Goal: Task Accomplishment & Management: Manage account settings

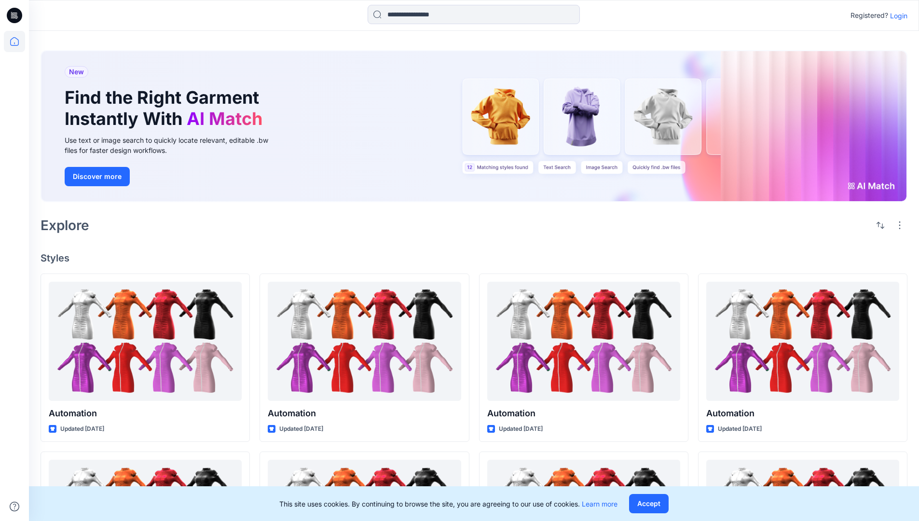
click at [897, 15] on p "Login" at bounding box center [898, 16] width 17 height 10
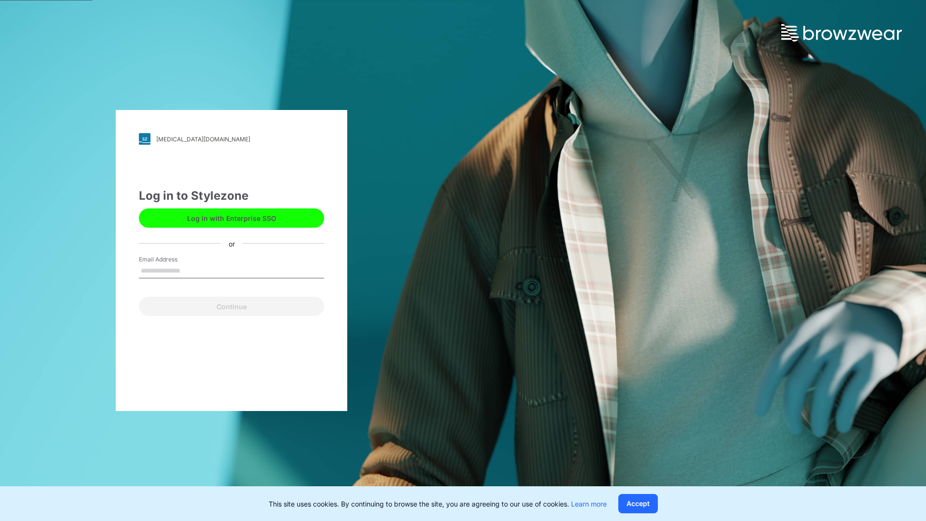
click at [191, 270] on input "Email Address" at bounding box center [231, 271] width 185 height 14
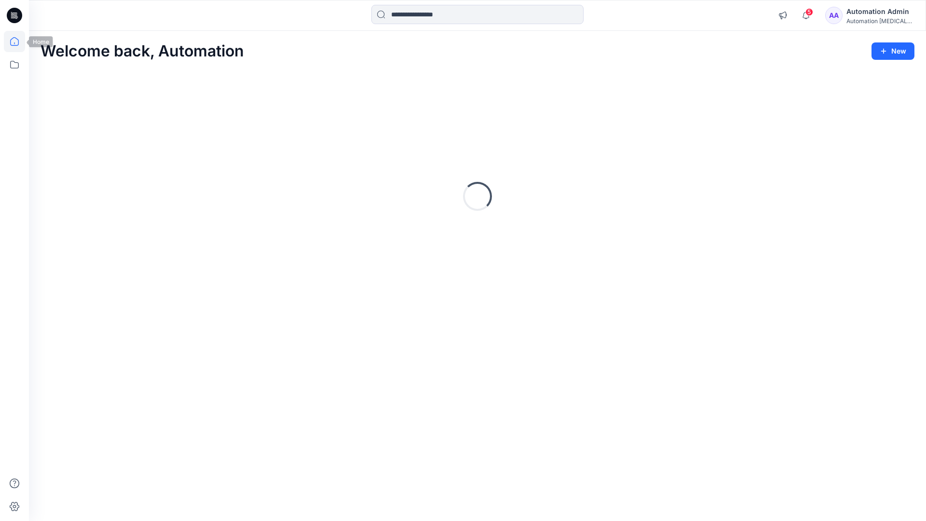
click at [18, 41] on icon at bounding box center [14, 41] width 9 height 9
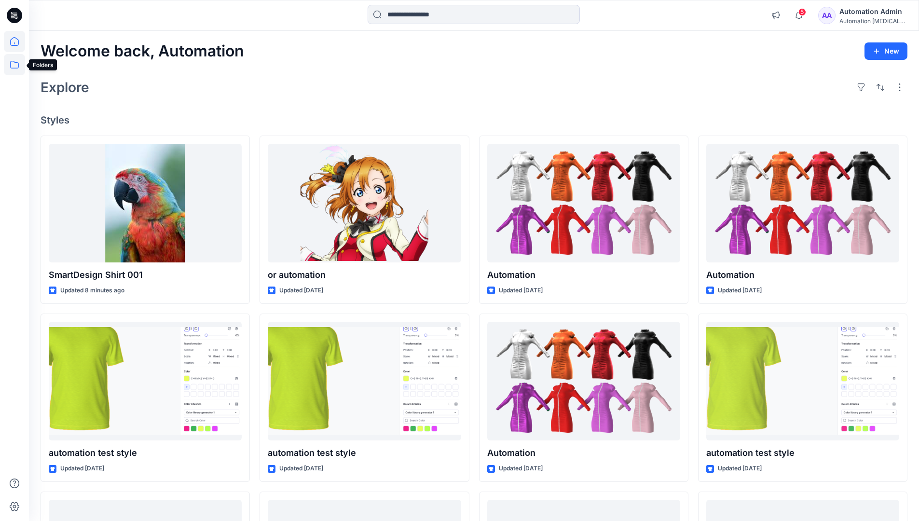
click at [15, 63] on icon at bounding box center [14, 65] width 9 height 8
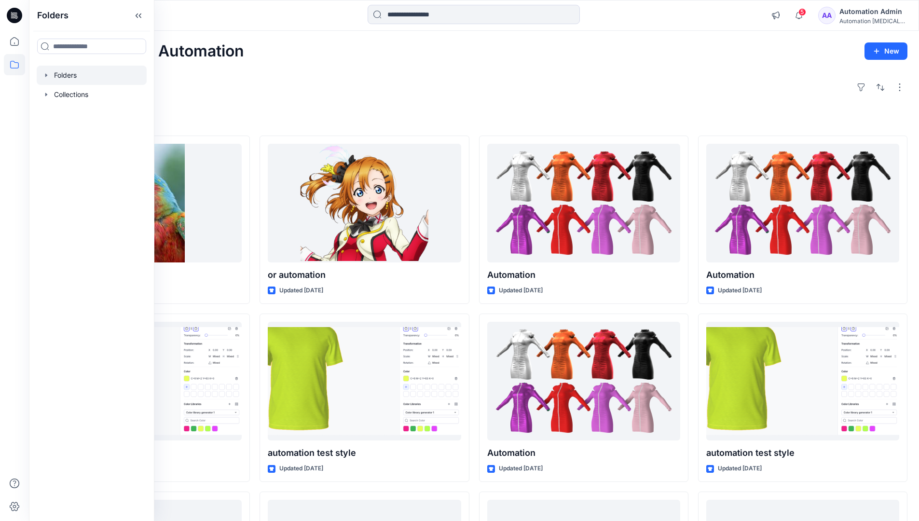
click at [98, 76] on div at bounding box center [92, 75] width 110 height 19
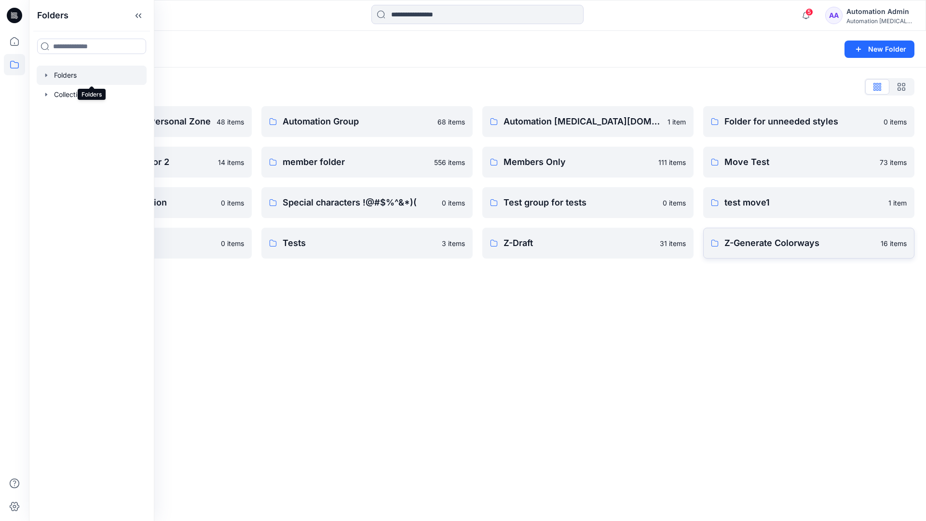
click at [843, 247] on p "Z-Generate Colorways" at bounding box center [800, 243] width 151 height 14
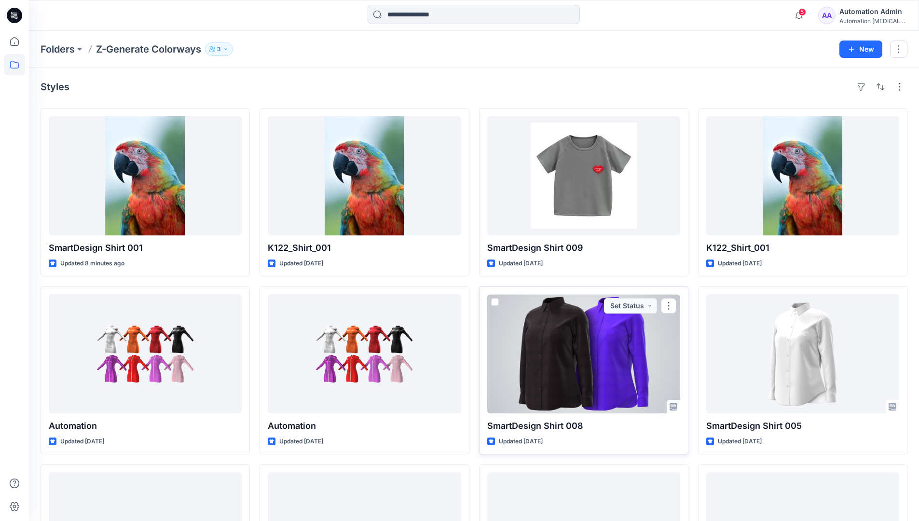
click at [495, 300] on span at bounding box center [495, 302] width 8 height 8
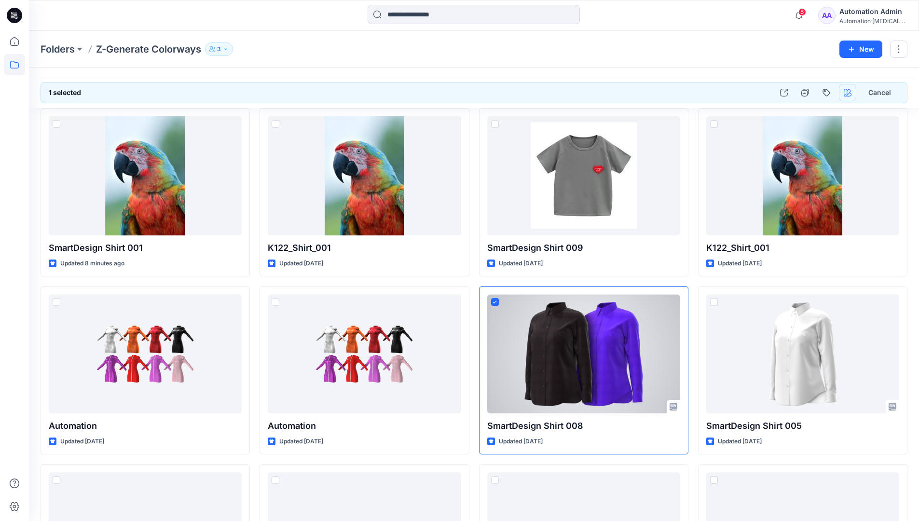
click at [845, 90] on icon "button" at bounding box center [848, 93] width 8 height 8
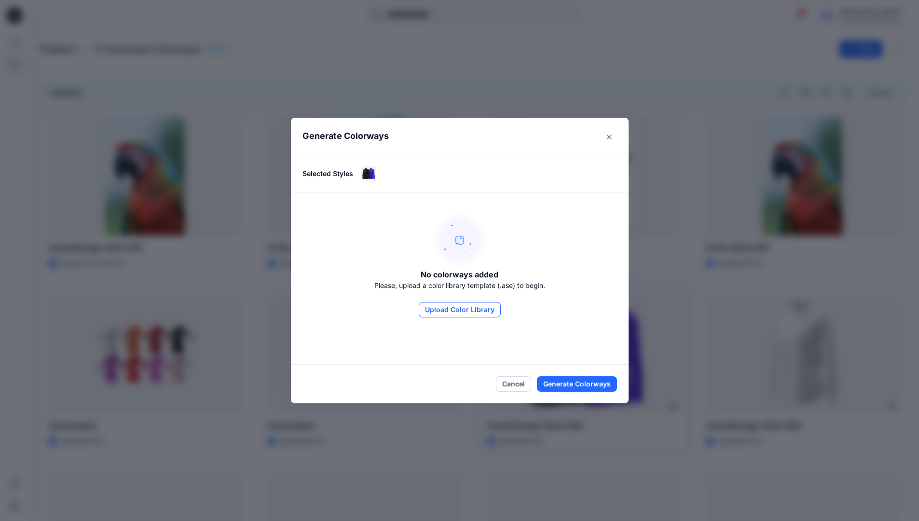
click at [455, 304] on button "Upload Color Library" at bounding box center [460, 309] width 82 height 15
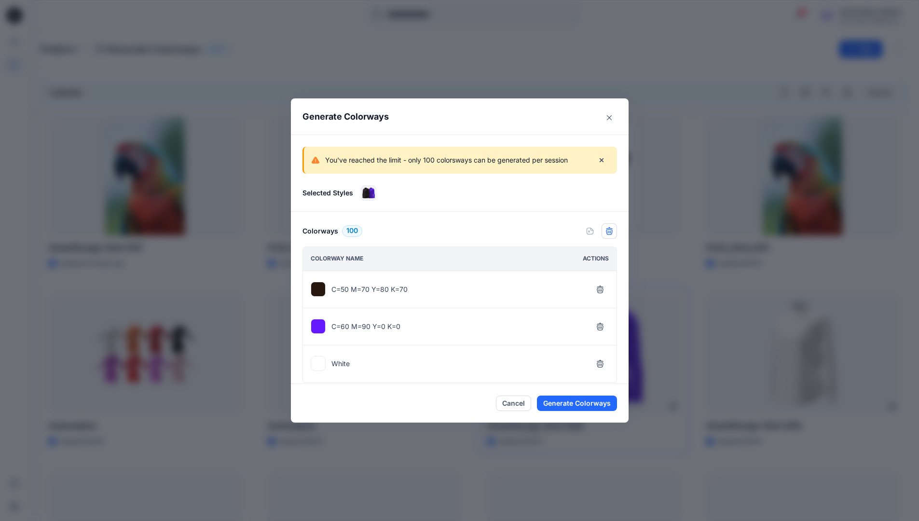
click at [613, 234] on icon "button" at bounding box center [610, 231] width 8 height 8
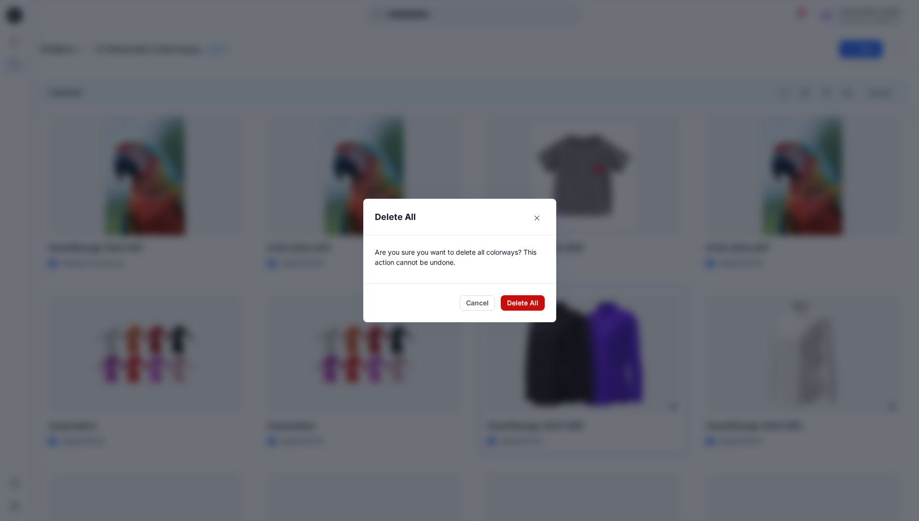
click at [526, 304] on button "Delete All" at bounding box center [523, 302] width 44 height 15
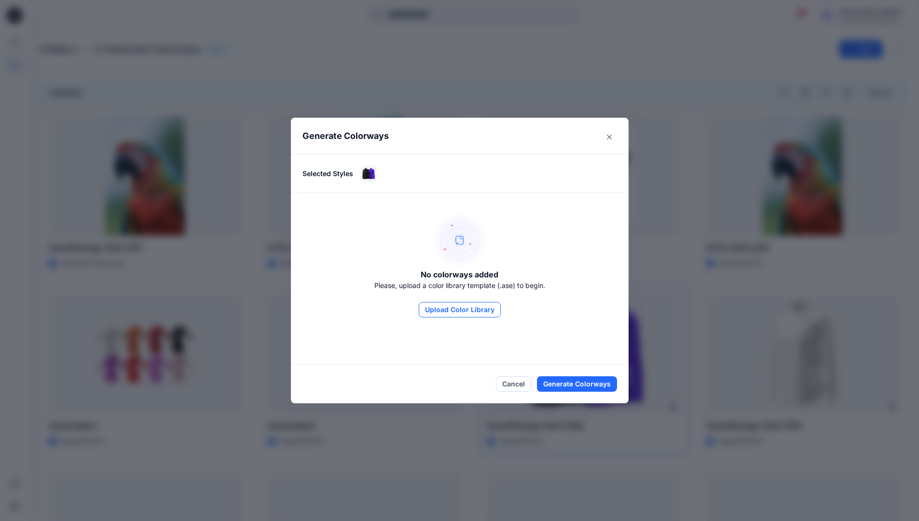
click at [485, 313] on button "Upload Color Library" at bounding box center [460, 309] width 82 height 15
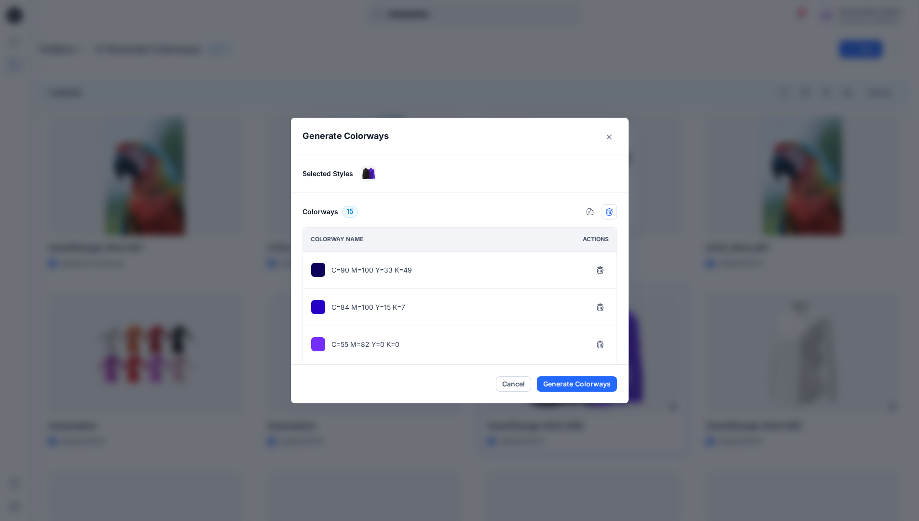
click at [612, 212] on icon "button" at bounding box center [610, 212] width 8 height 8
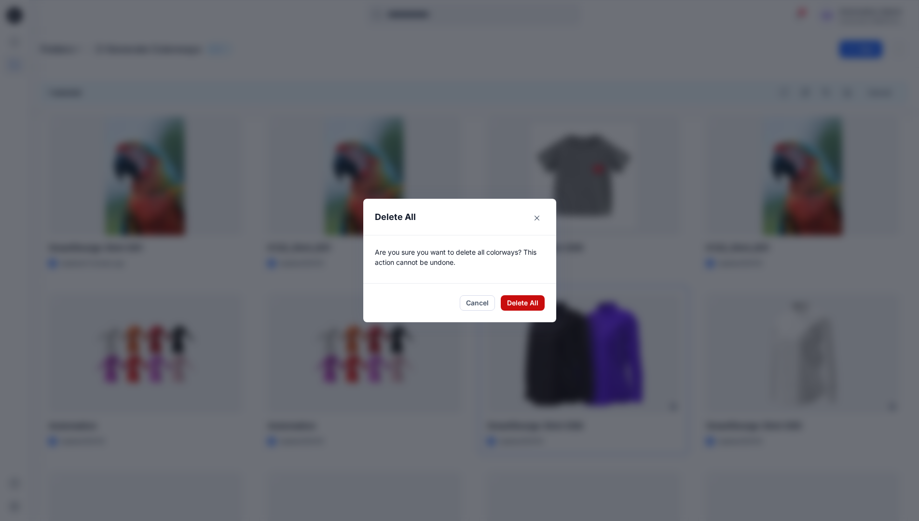
click at [520, 302] on button "Delete All" at bounding box center [523, 302] width 44 height 15
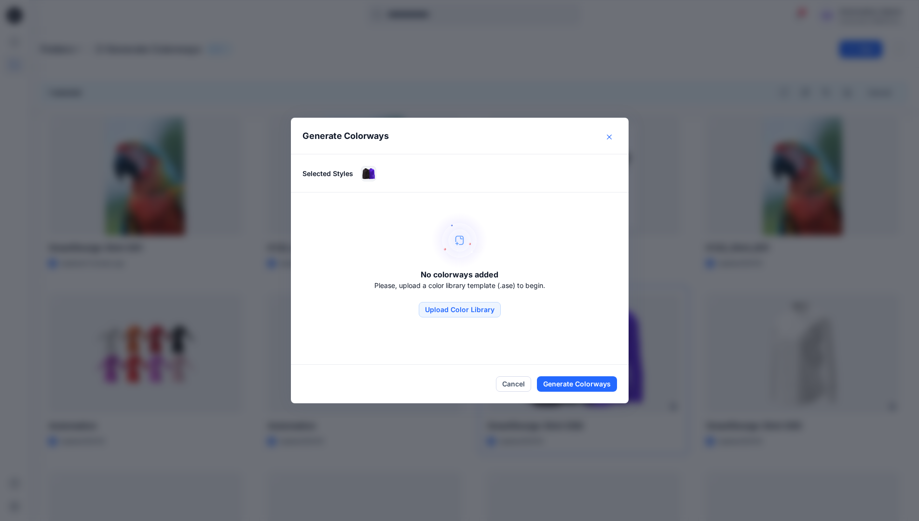
click at [611, 139] on button "Close" at bounding box center [609, 136] width 15 height 15
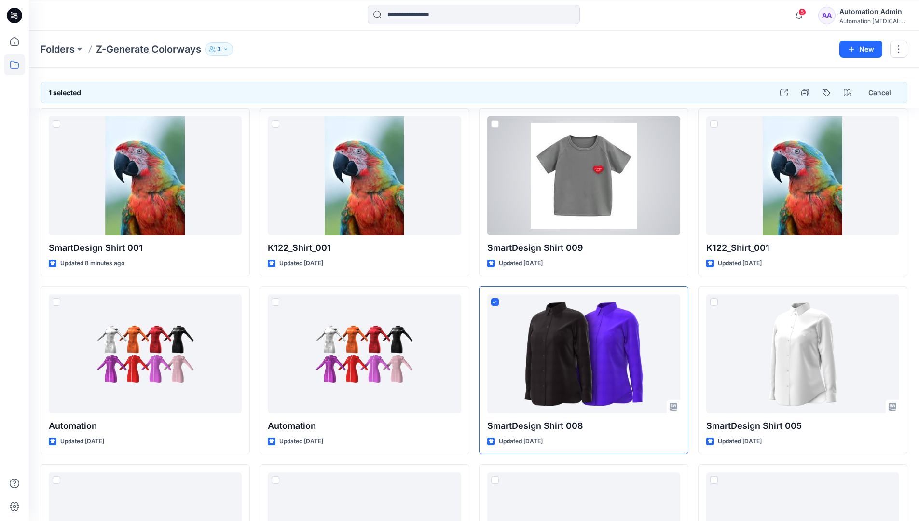
click at [861, 12] on div "Automation Admin" at bounding box center [874, 12] width 68 height 12
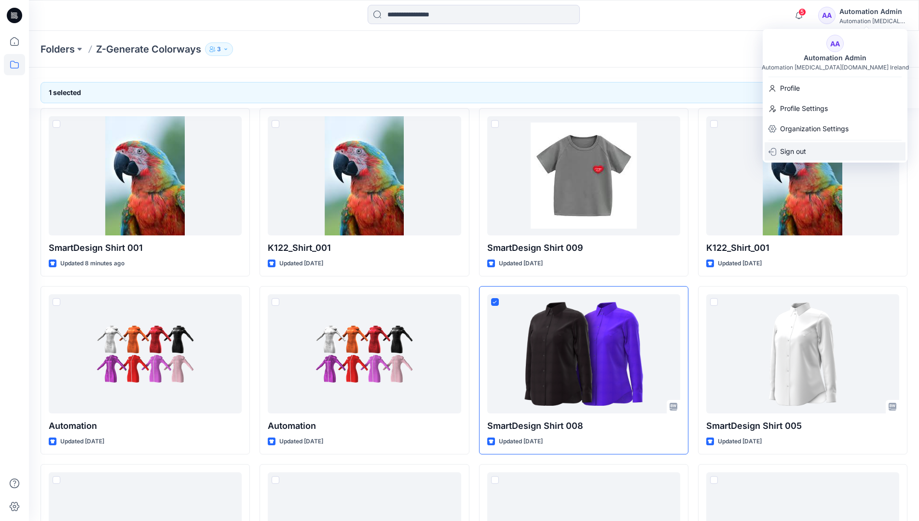
click at [816, 152] on div "Sign out" at bounding box center [835, 151] width 141 height 18
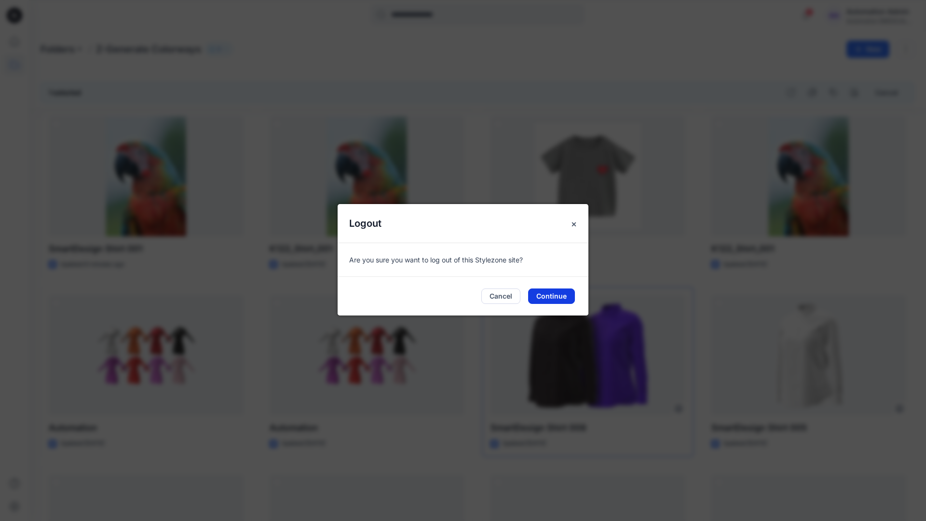
click at [549, 296] on button "Continue" at bounding box center [551, 296] width 47 height 15
